Goal: Information Seeking & Learning: Learn about a topic

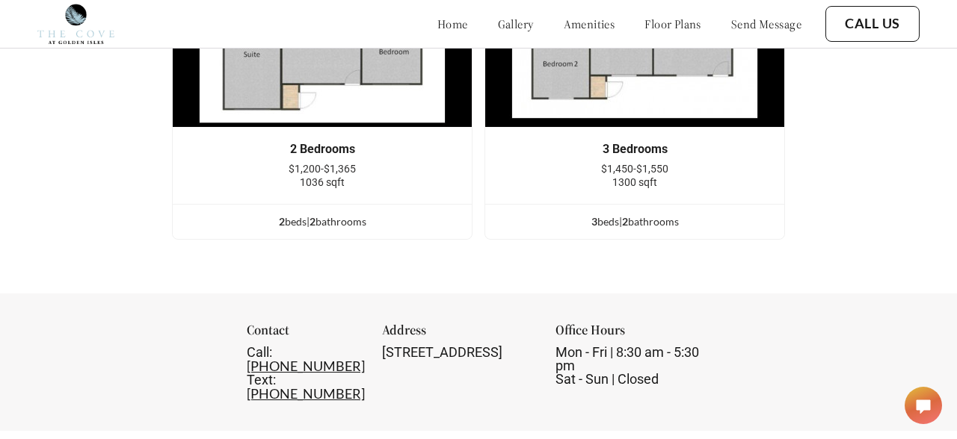
scroll to position [1857, 0]
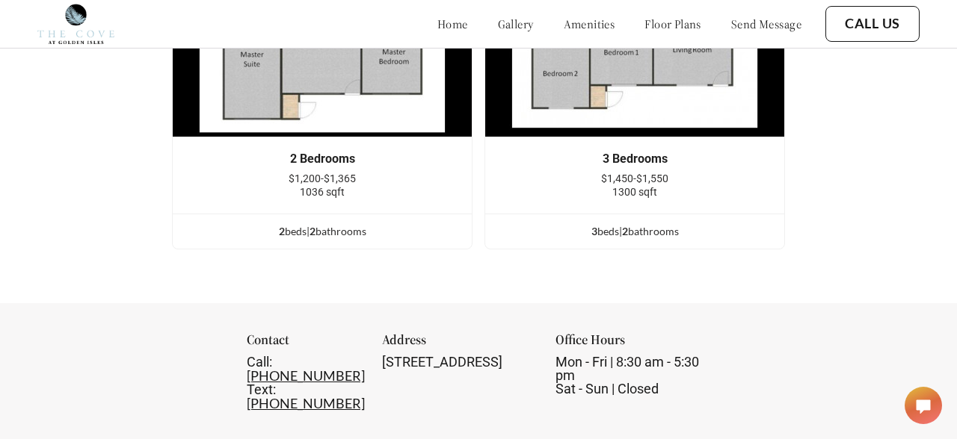
click at [335, 214] on div "2 Bedrooms $1,200-$1,365 1036 sqft" at bounding box center [322, 176] width 299 height 76
click at [330, 166] on div "2 Bedrooms" at bounding box center [322, 158] width 254 height 13
click at [362, 138] on img at bounding box center [322, 38] width 300 height 200
click at [315, 238] on span "2" at bounding box center [312, 231] width 6 height 13
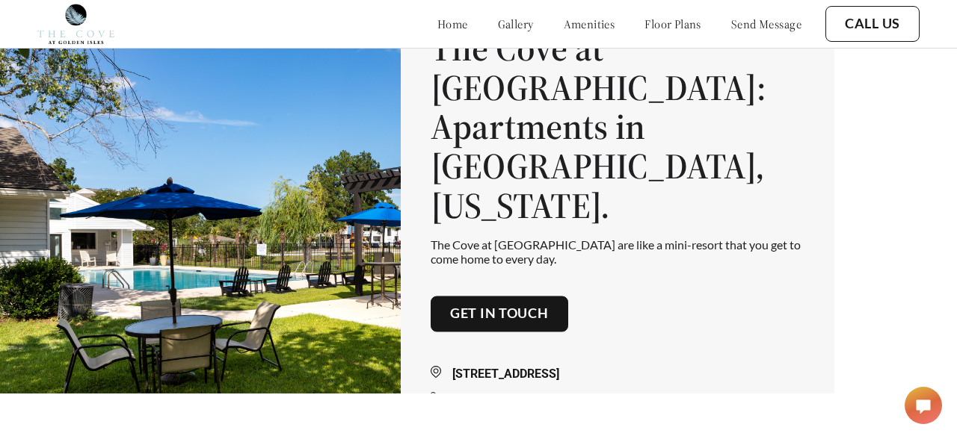
scroll to position [0, 0]
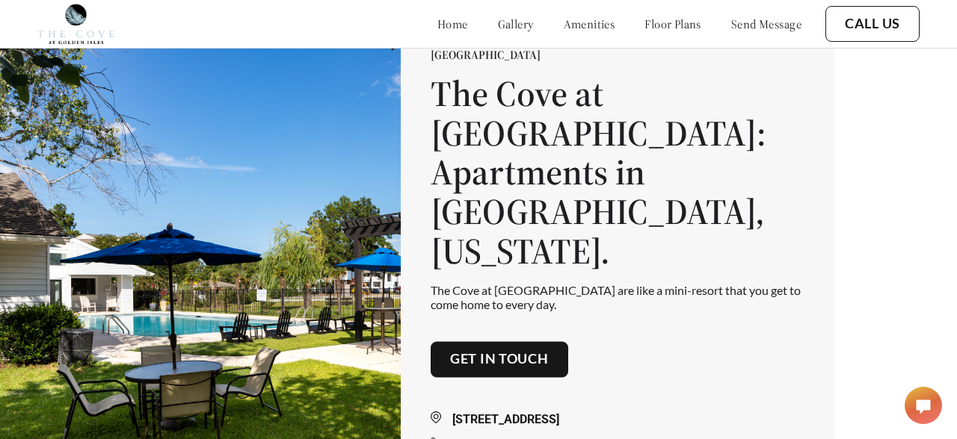
click at [498, 21] on link "gallery" at bounding box center [516, 23] width 36 height 15
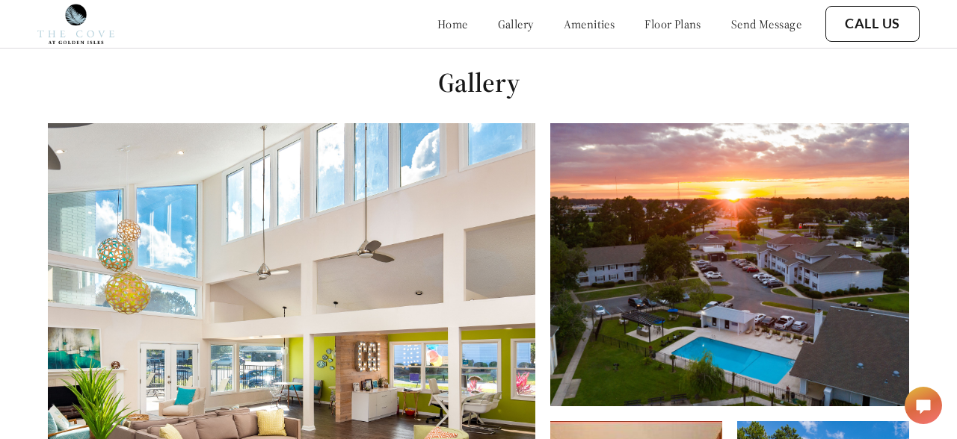
scroll to position [511, 0]
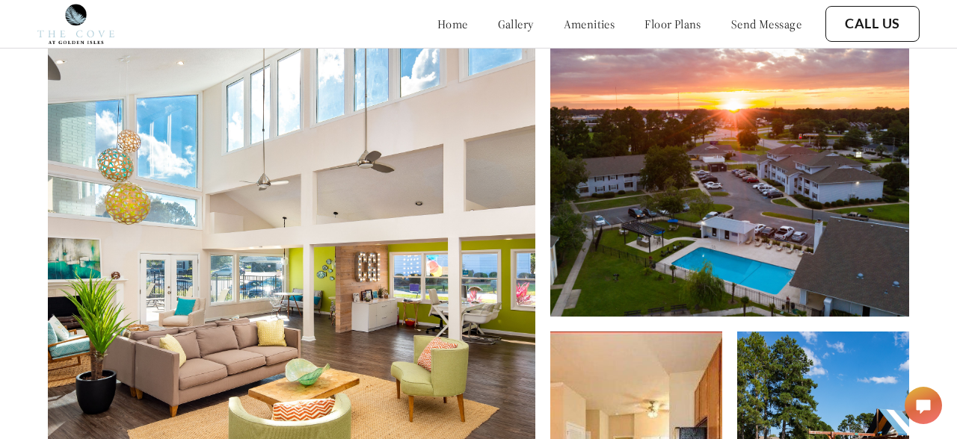
click at [663, 18] on link "floor plans" at bounding box center [672, 23] width 57 height 15
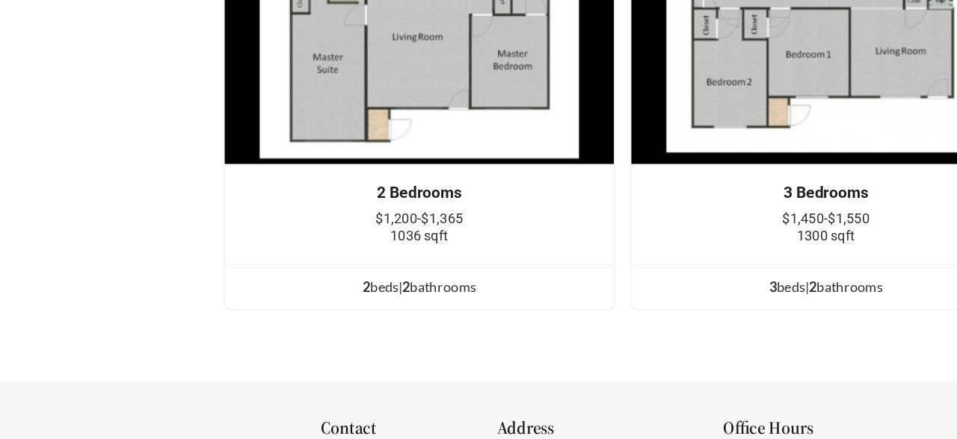
scroll to position [1765, 0]
